Goal: Task Accomplishment & Management: Use online tool/utility

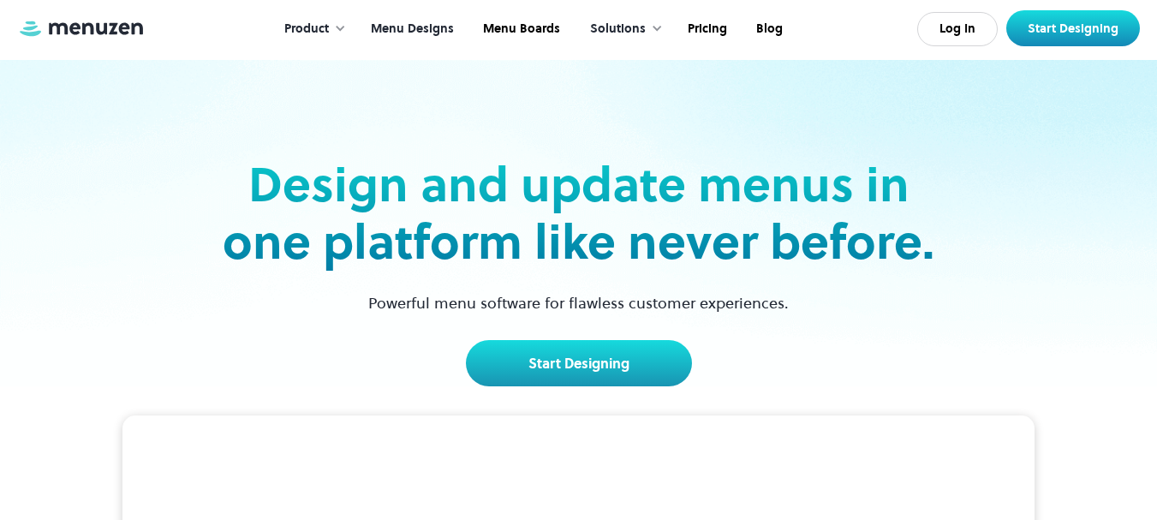
click at [414, 31] on link "Menu Designs" at bounding box center [411, 29] width 112 height 53
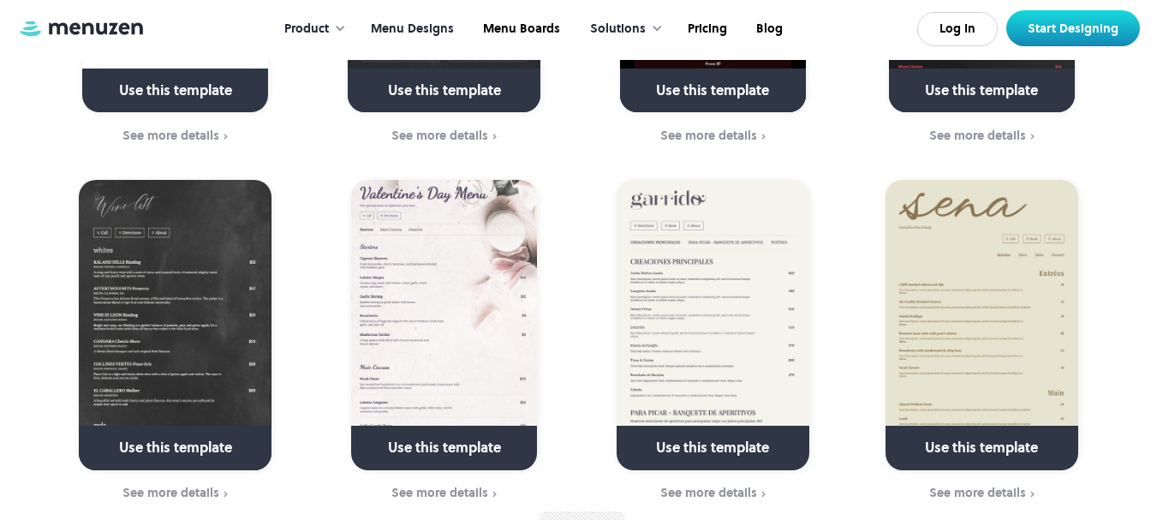
scroll to position [1801, 0]
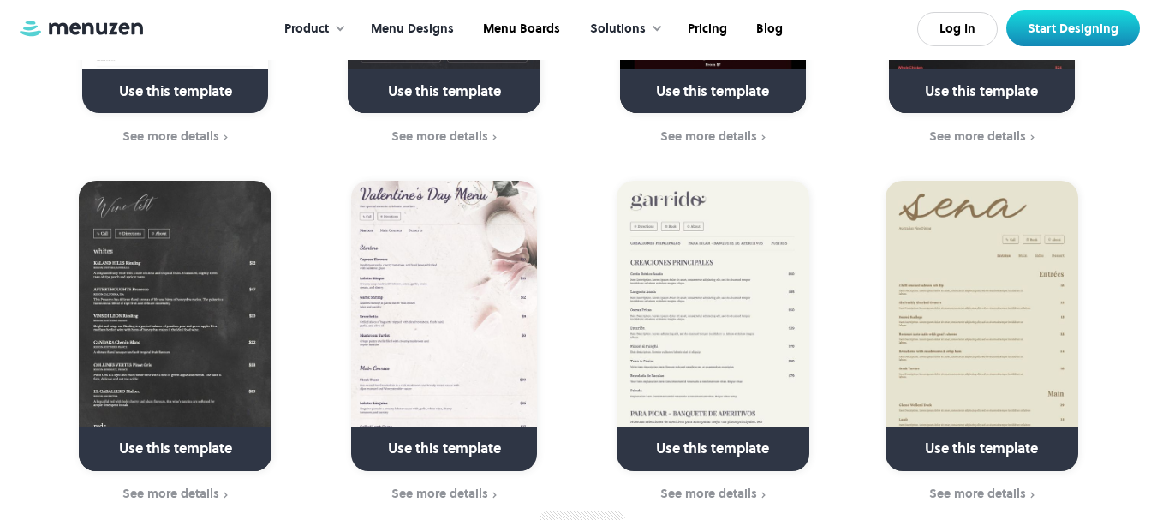
click at [993, 434] on link at bounding box center [981, 456] width 247 height 44
click at [1016, 486] on div "See more details" at bounding box center [977, 493] width 97 height 14
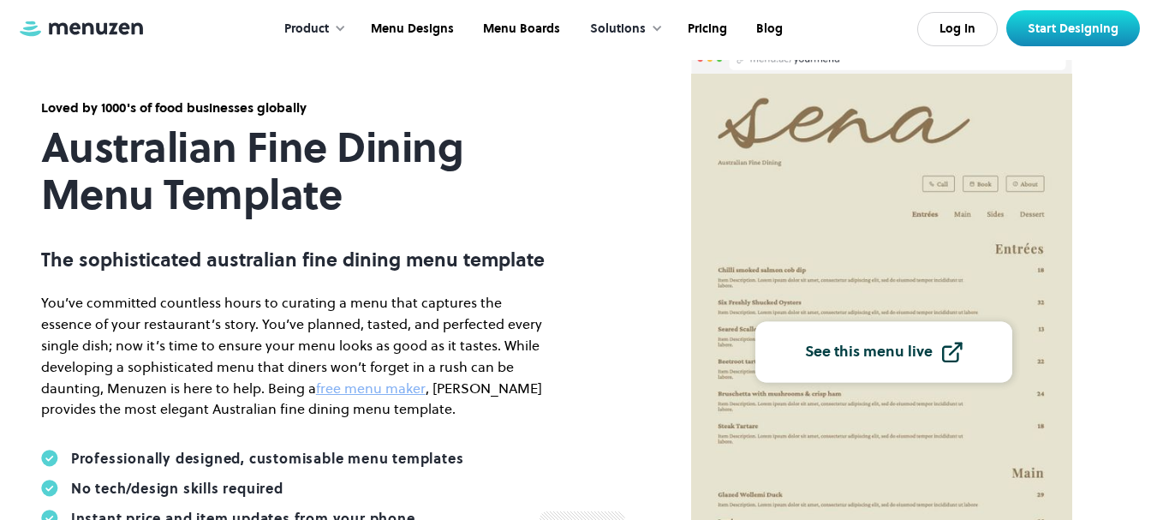
scroll to position [96, 0]
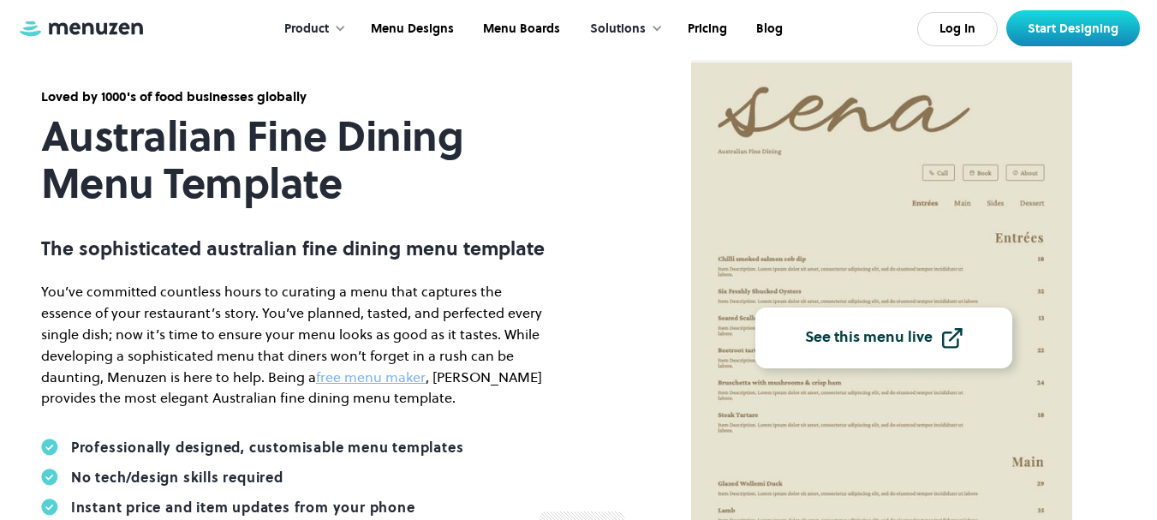
click at [890, 342] on div "See this menu live" at bounding box center [869, 337] width 128 height 15
